Goal: Task Accomplishment & Management: Manage account settings

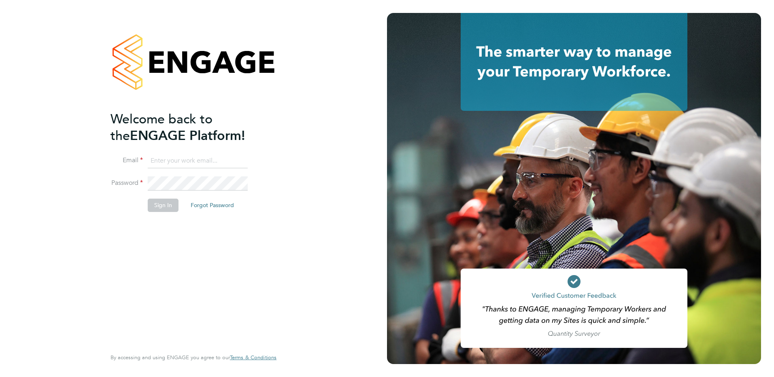
type input "[PERSON_NAME][EMAIL_ADDRESS][DOMAIN_NAME]"
drag, startPoint x: 313, startPoint y: 323, endPoint x: 158, endPoint y: 243, distance: 173.9
click at [301, 315] on div "Welcome back to the ENGAGE Platform! Email [PERSON_NAME][EMAIL_ADDRESS][DOMAIN_…" at bounding box center [193, 188] width 387 height 377
click at [157, 199] on button "Sign In" at bounding box center [163, 205] width 31 height 13
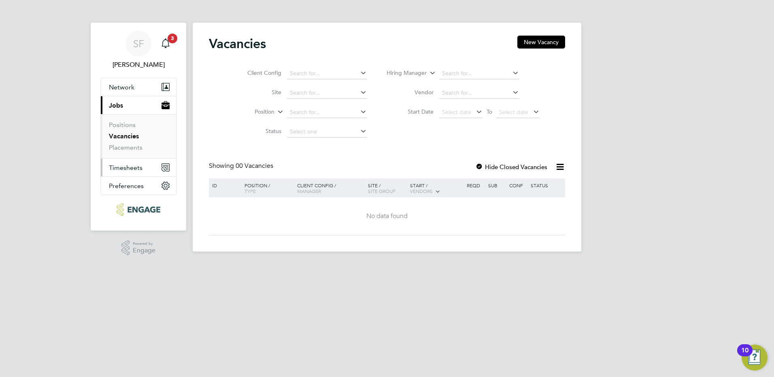
click at [129, 171] on span "Timesheets" at bounding box center [126, 168] width 34 height 8
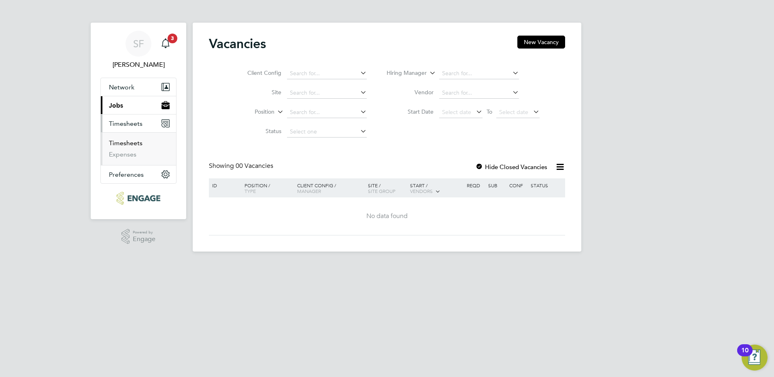
click at [136, 145] on link "Timesheets" at bounding box center [126, 143] width 34 height 8
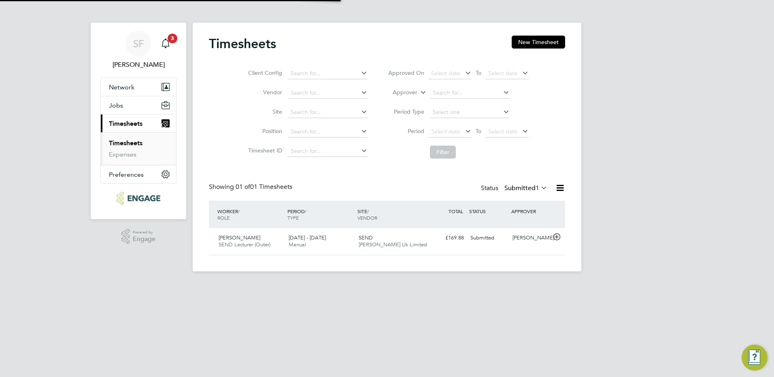
scroll to position [21, 70]
click at [557, 237] on icon at bounding box center [557, 237] width 10 height 6
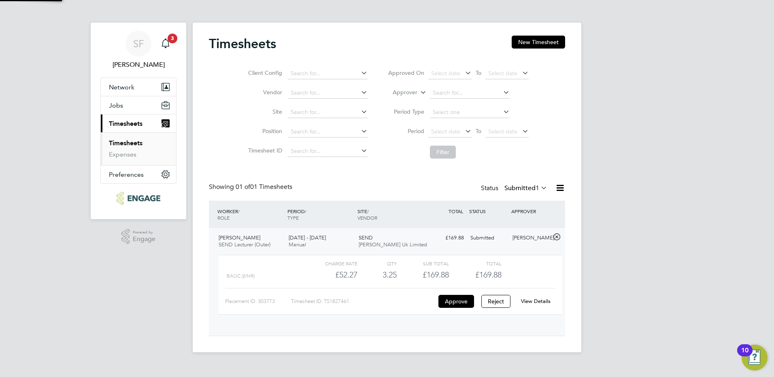
scroll to position [14, 79]
click at [454, 305] on button "Approve" at bounding box center [457, 301] width 36 height 13
click at [445, 300] on button "Approve" at bounding box center [457, 301] width 36 height 13
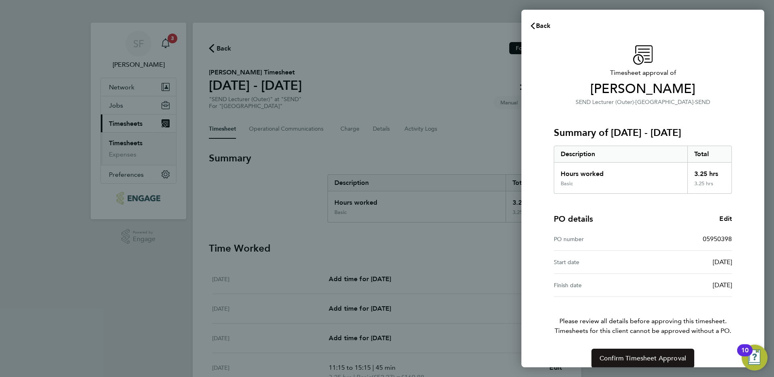
click at [626, 363] on button "Confirm Timesheet Approval" at bounding box center [643, 358] width 103 height 19
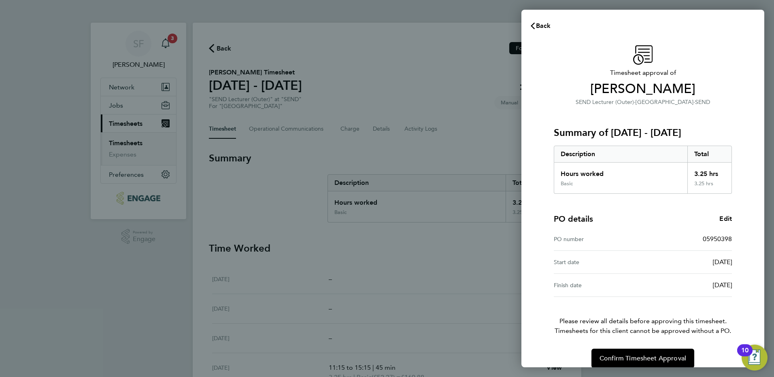
scroll to position [11, 0]
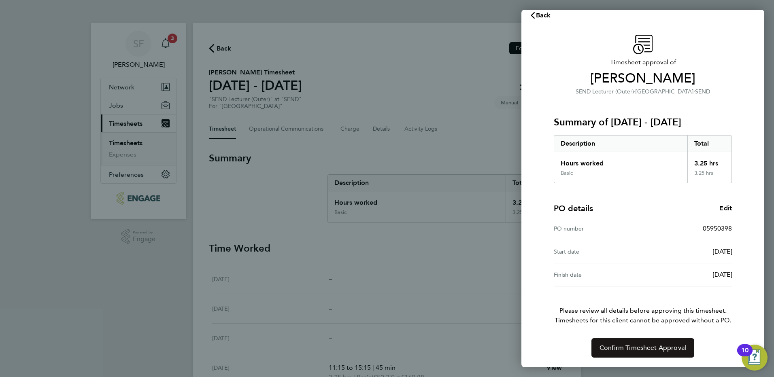
click at [646, 348] on span "Confirm Timesheet Approval" at bounding box center [643, 348] width 87 height 8
